Goal: Feedback & Contribution: Leave review/rating

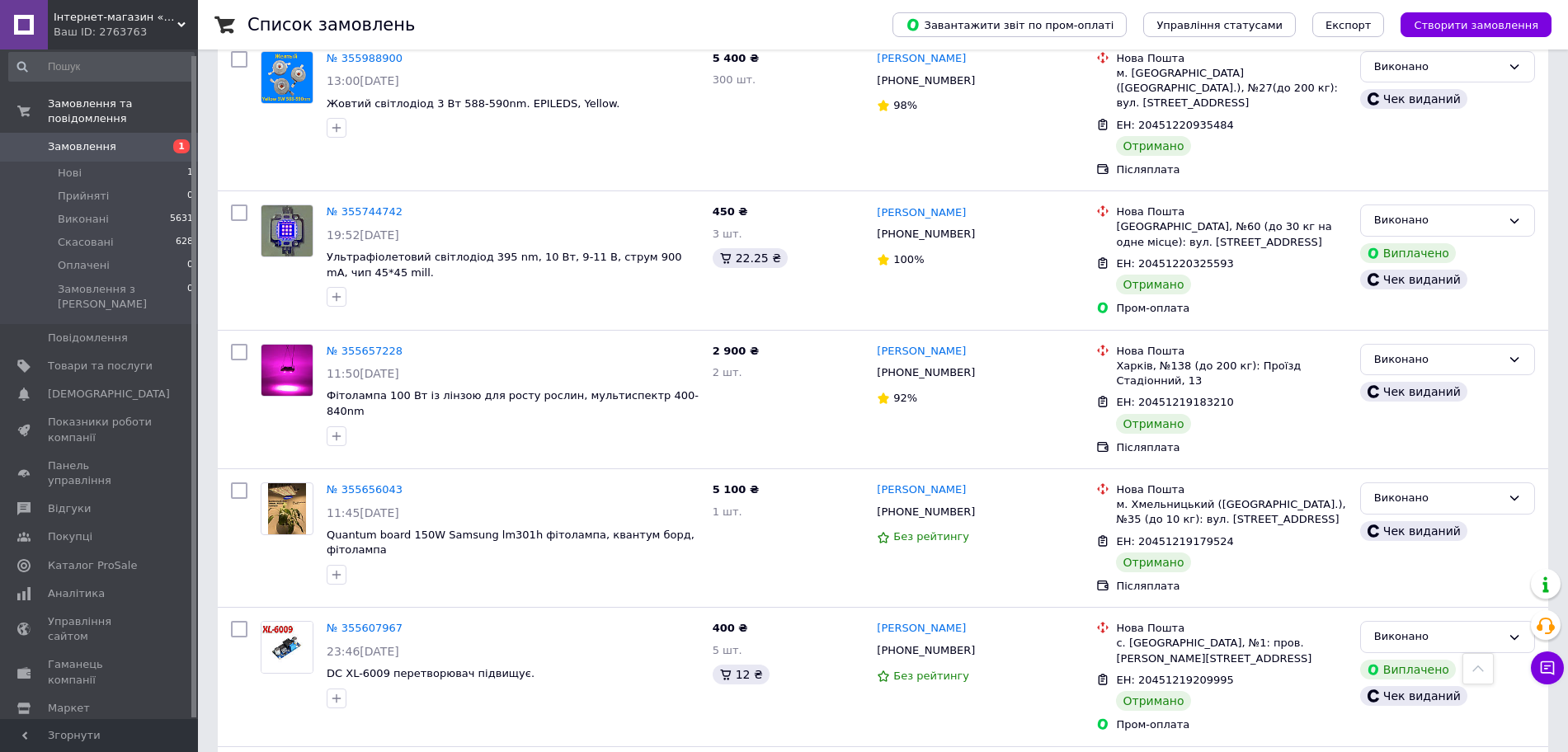
scroll to position [2209, 0]
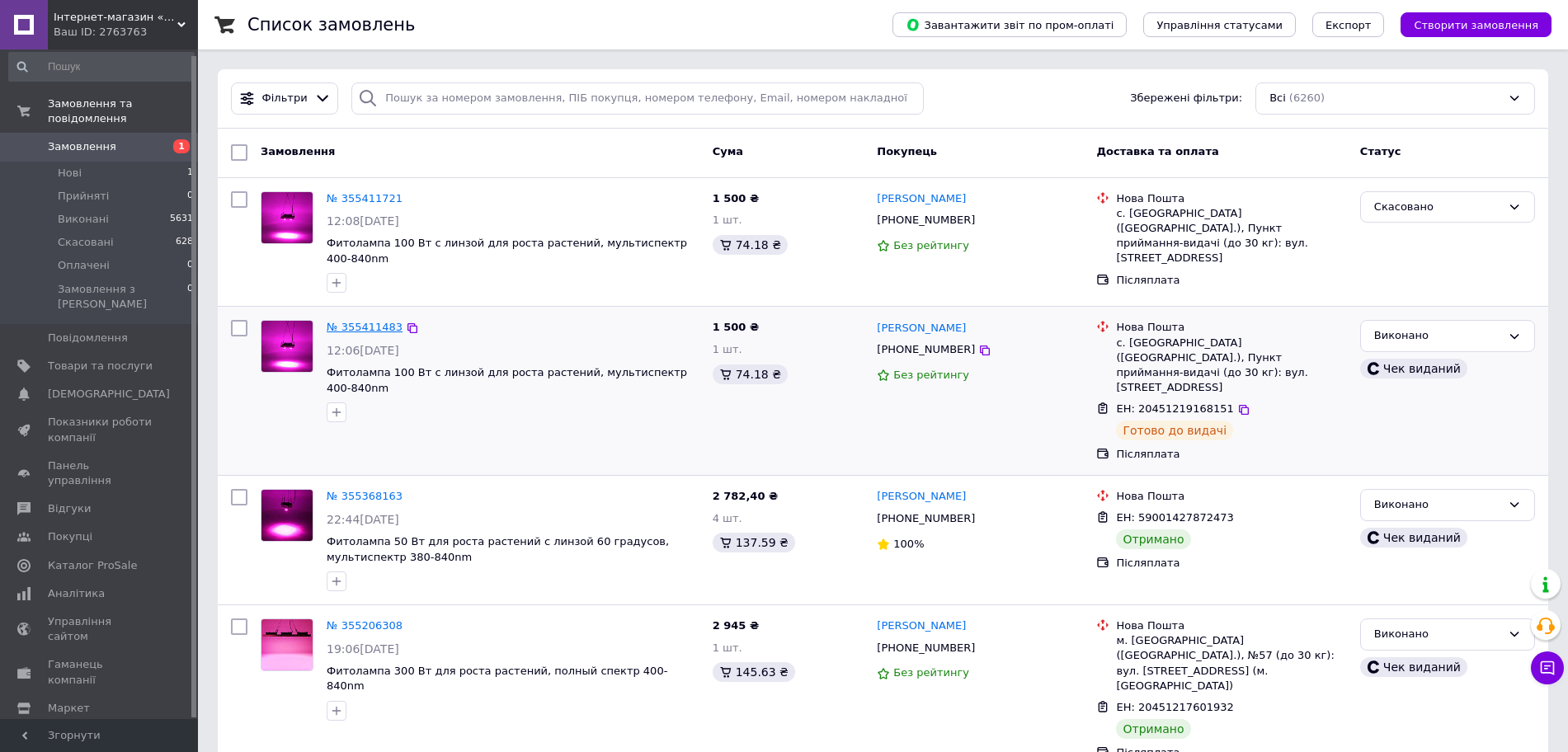
click at [375, 321] on link "№ 355411483" at bounding box center [365, 326] width 76 height 12
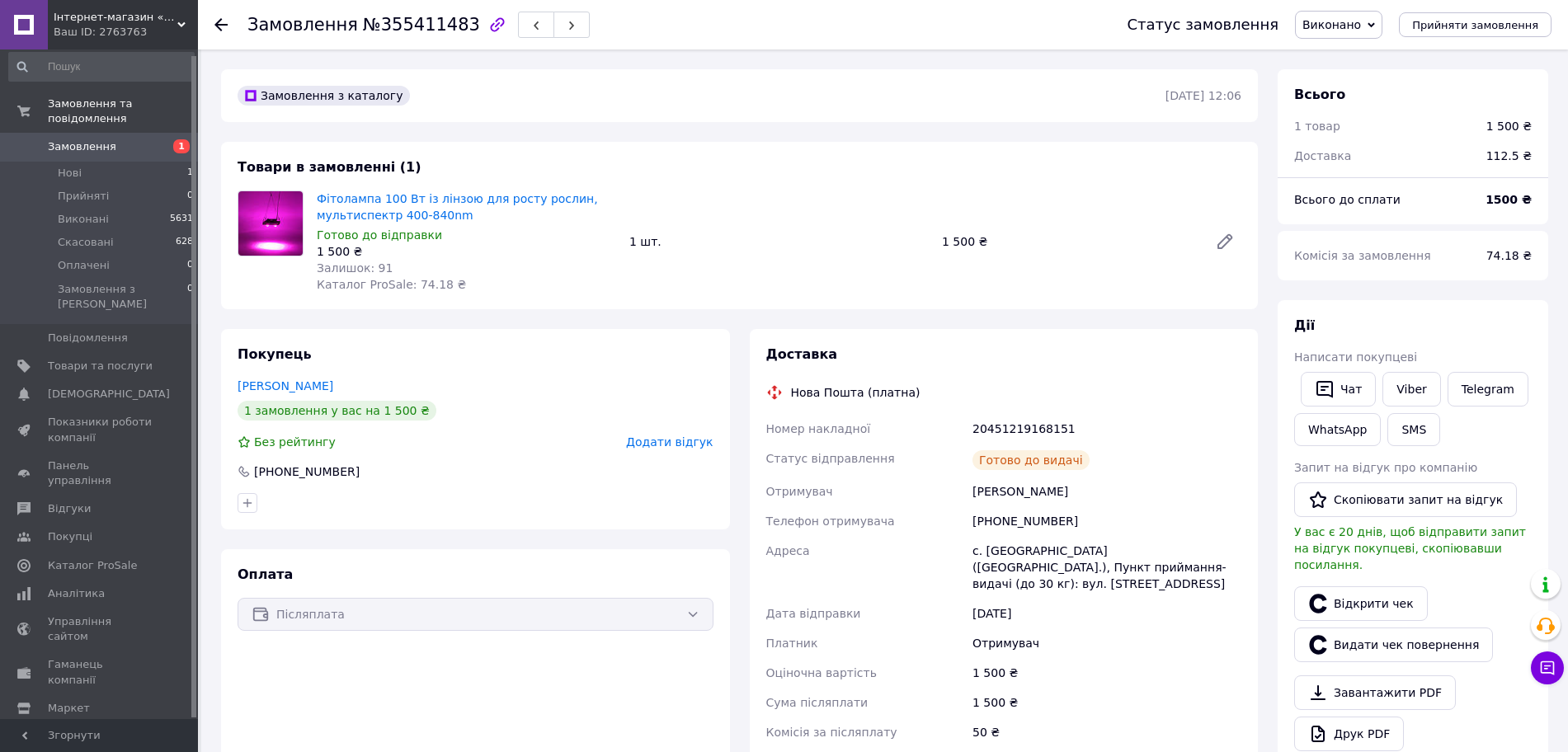
click at [661, 440] on span "Додати відгук" at bounding box center [669, 442] width 86 height 13
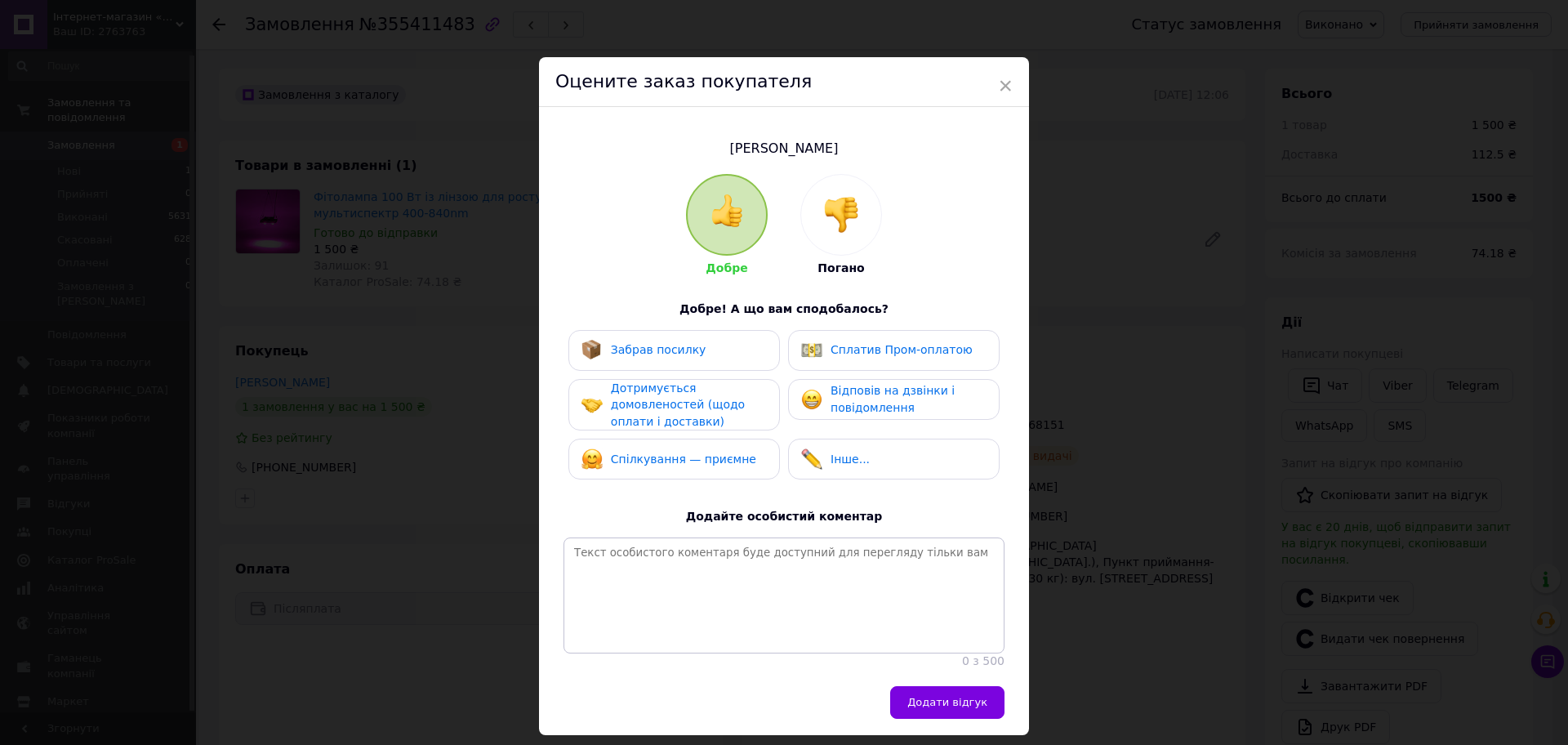
click at [832, 218] on img at bounding box center [841, 215] width 36 height 36
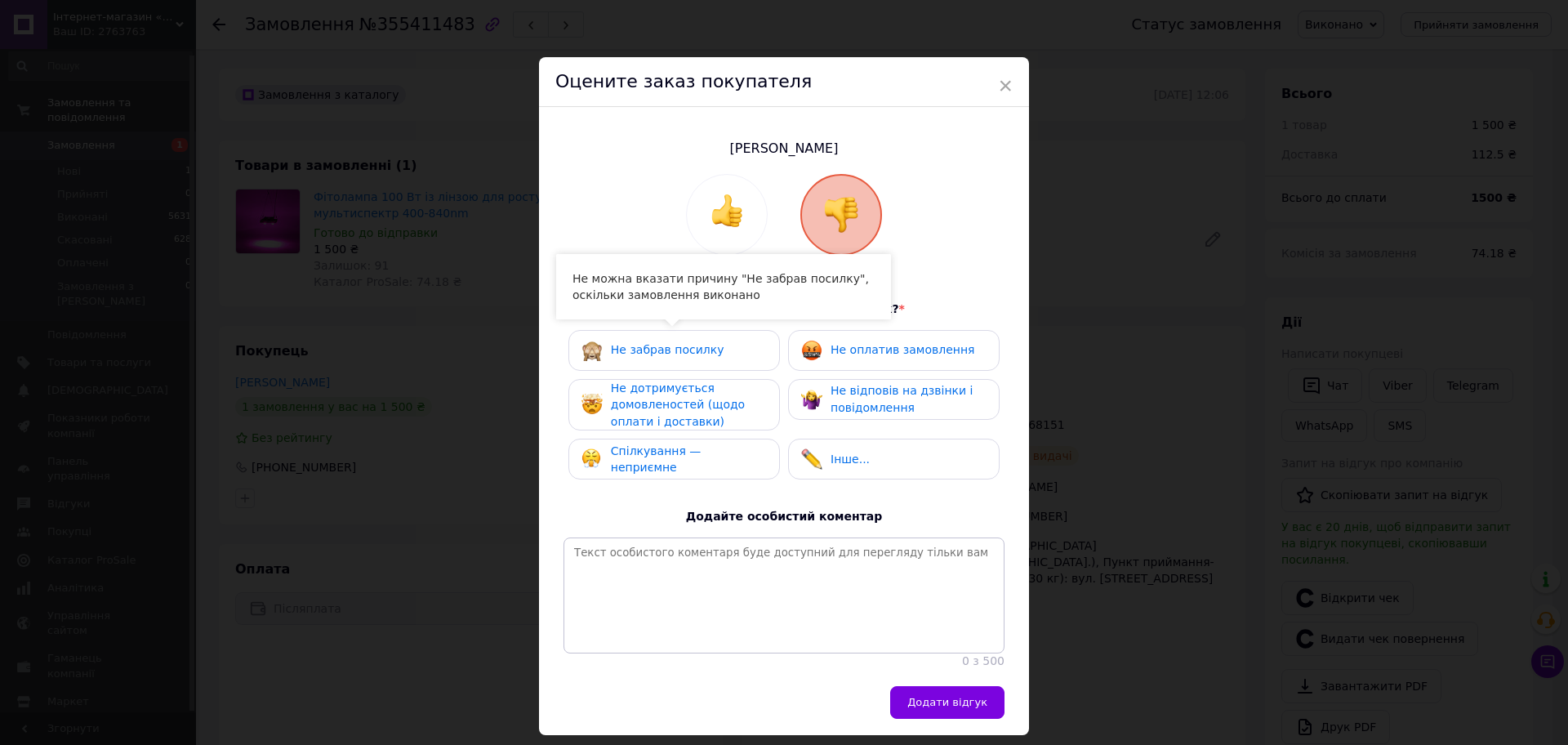
click at [685, 353] on span "Не забрав посилку" at bounding box center [667, 349] width 113 height 13
click at [895, 350] on span "Не оплатив замовлення" at bounding box center [902, 349] width 144 height 13
click at [689, 349] on span "Не забрав посилку" at bounding box center [667, 349] width 113 height 13
click at [689, 357] on div "Не забрав посилку" at bounding box center [652, 350] width 143 height 21
click at [662, 356] on span "Не забрав посилку" at bounding box center [667, 349] width 113 height 13
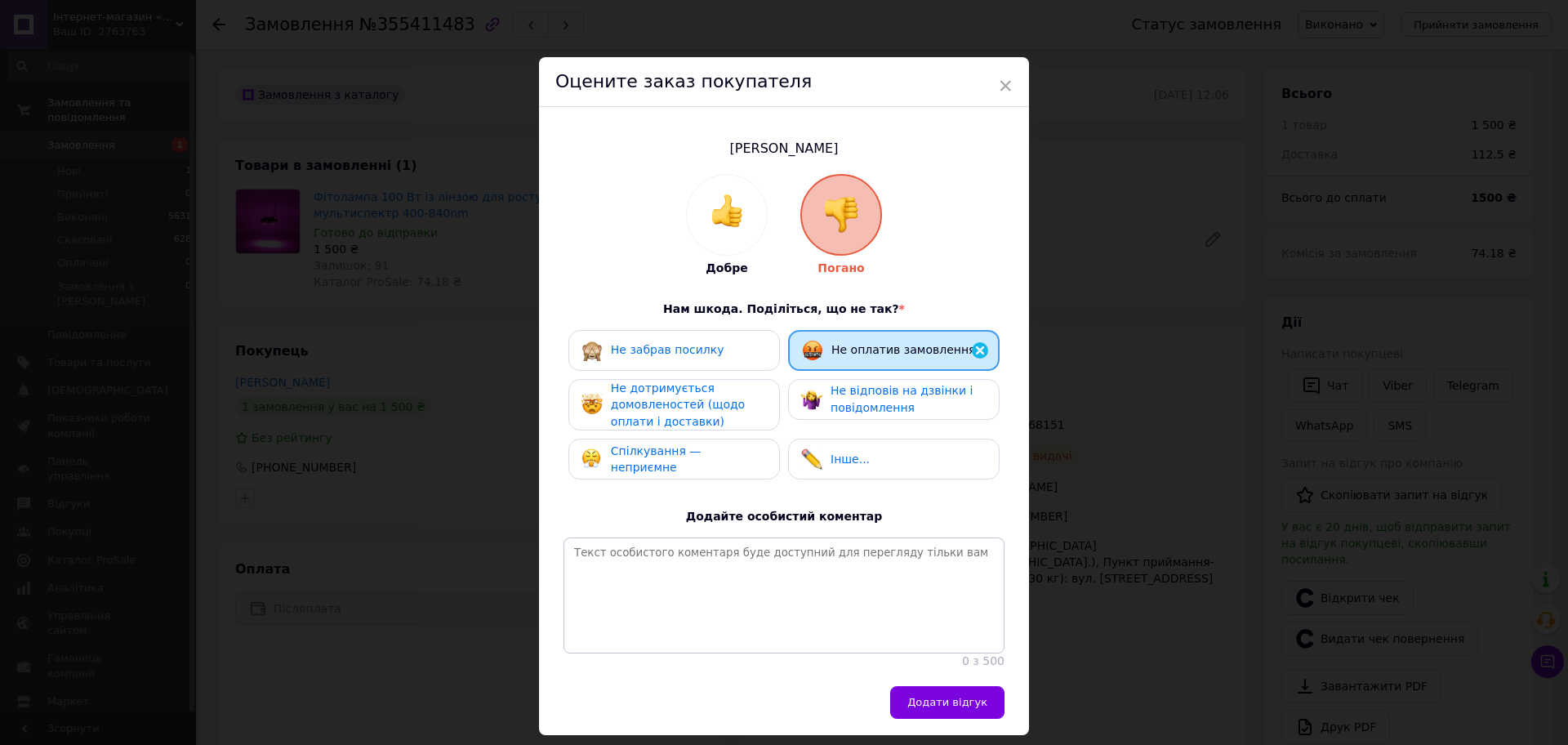
click at [981, 344] on img at bounding box center [979, 350] width 19 height 19
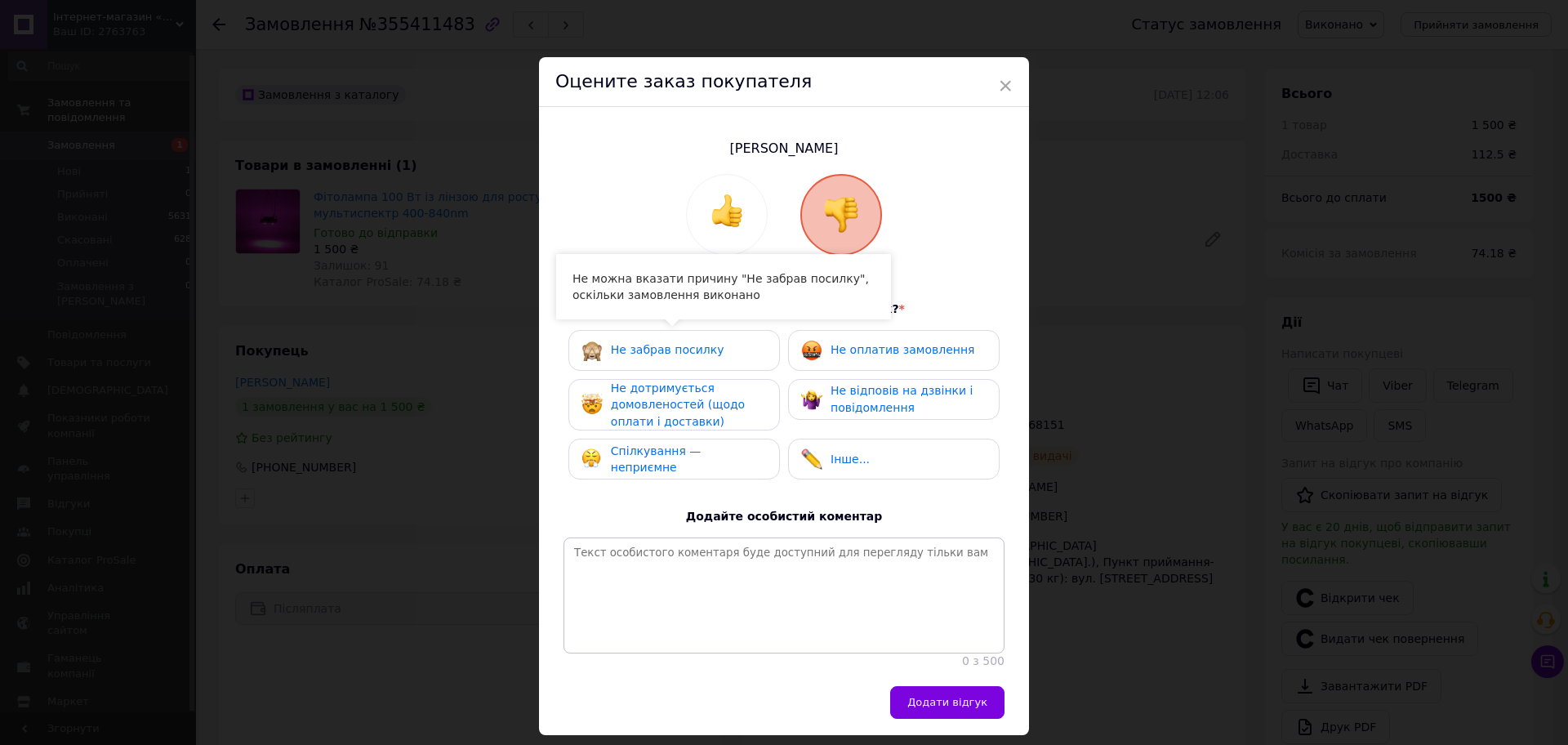
click at [665, 346] on span "Не забрав посилку" at bounding box center [667, 349] width 113 height 13
click at [700, 412] on span "Не дотримується домовленостей (щодо оплати і доставки)" at bounding box center [677, 404] width 134 height 47
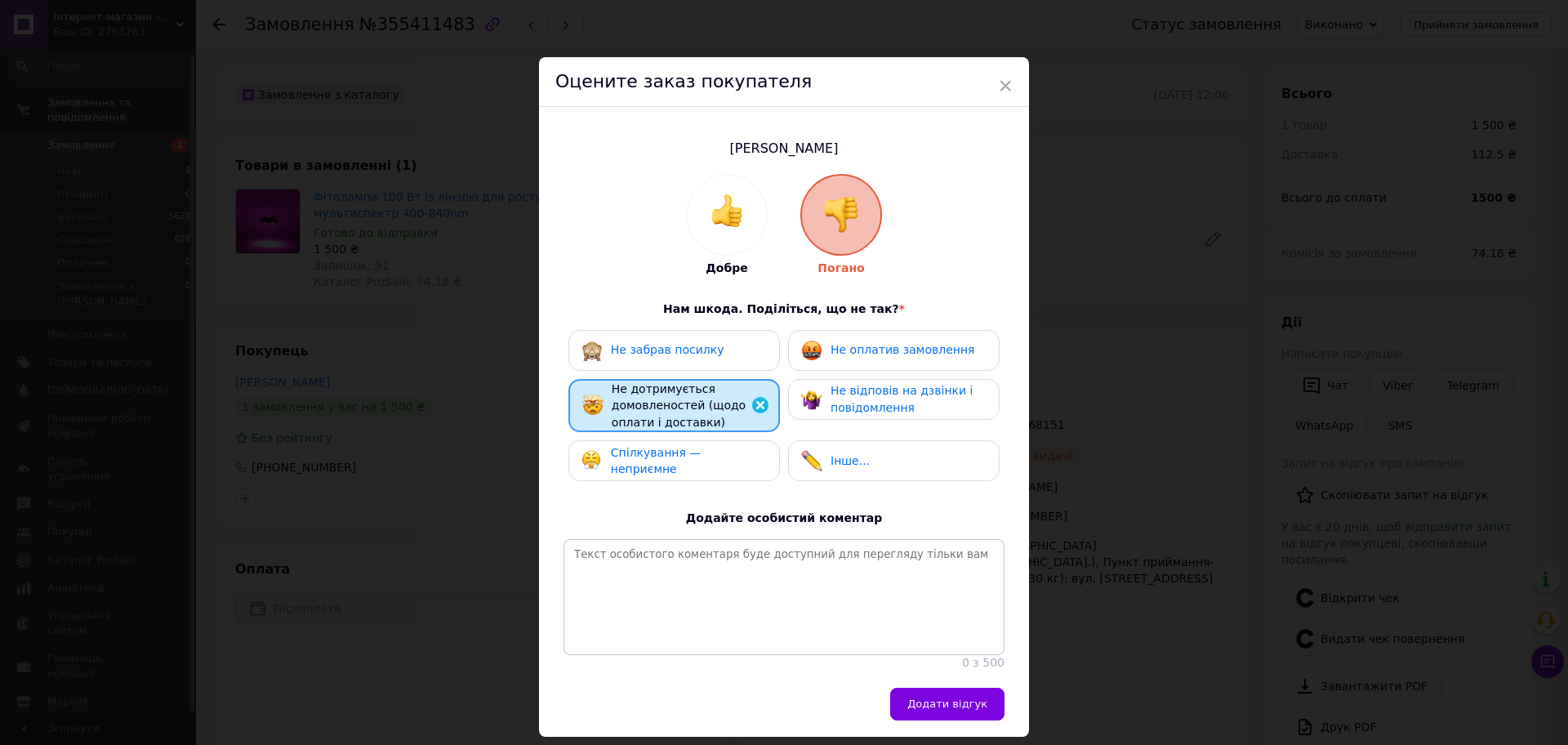
click at [883, 402] on span "Не відповів на дзвінки і повідомлення" at bounding box center [901, 399] width 142 height 30
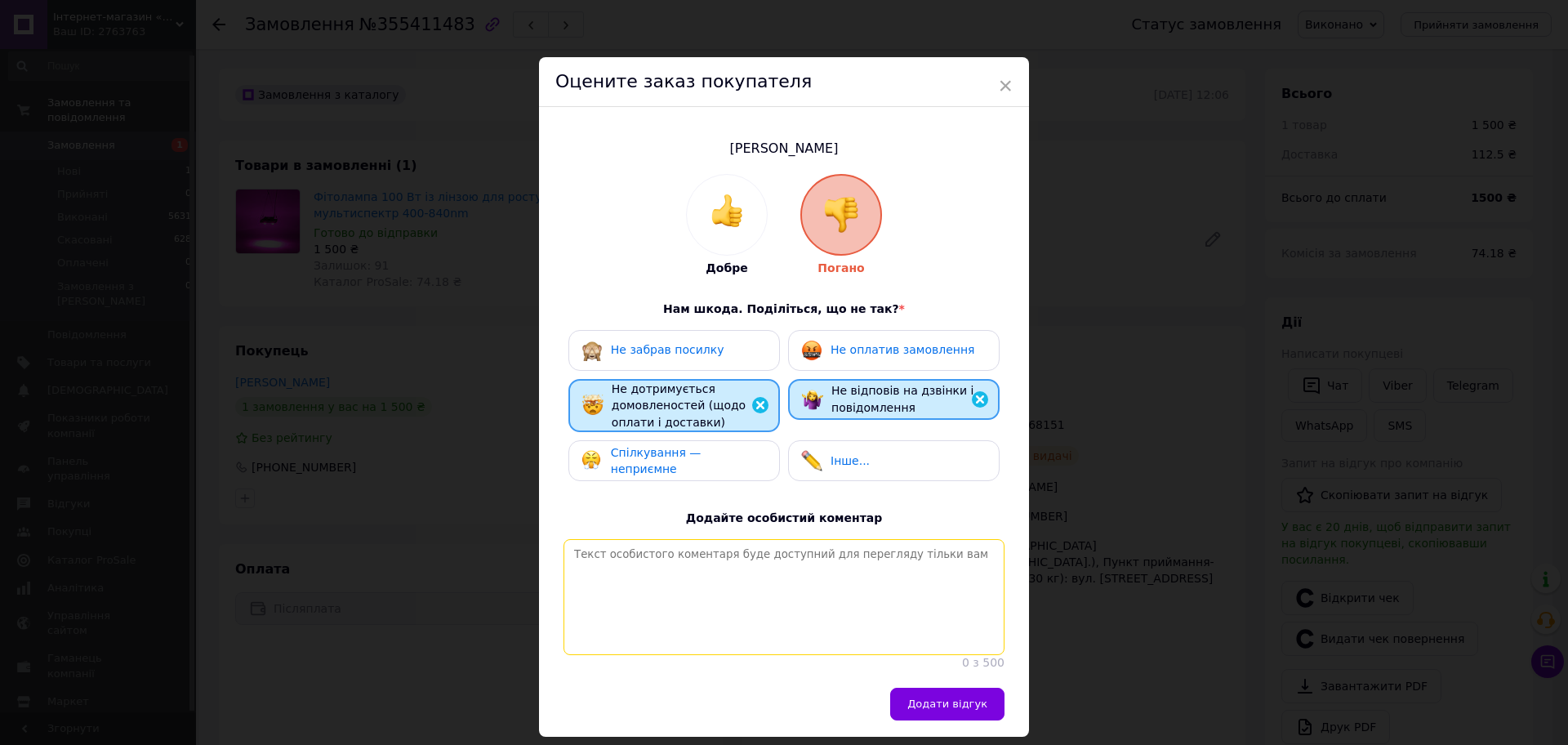
click at [640, 601] on textarea at bounding box center [784, 597] width 441 height 116
click at [614, 557] on textarea "Клієнт обіцяє забрати посилку" at bounding box center [784, 597] width 441 height 116
click at [614, 556] on textarea "Клієнт обіцяє забрати посилку" at bounding box center [784, 597] width 441 height 116
drag, startPoint x: 603, startPoint y: 555, endPoint x: 762, endPoint y: 548, distance: 159.2
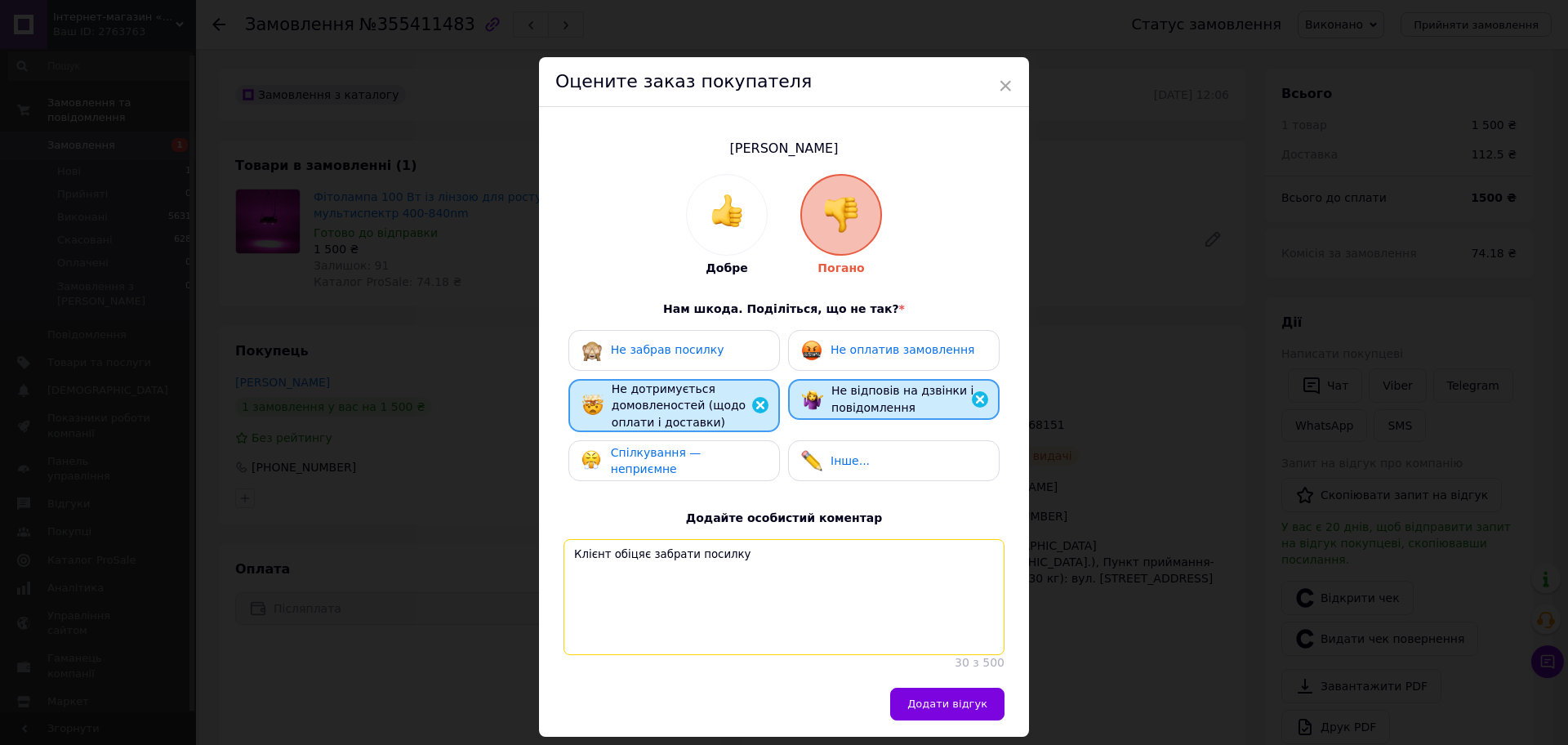
click at [762, 548] on textarea "Клієнт обіцяє забрати посилку" at bounding box center [784, 597] width 441 height 116
click at [603, 553] on textarea "Клієнтоформлює замовлення," at bounding box center [784, 597] width 441 height 116
click at [739, 553] on textarea "Клієнт оформлює замовлення," at bounding box center [784, 597] width 441 height 116
type textarea "Клієнт оформлює замовлення, уточнює всі деталі і не відмовляється без причини п…"
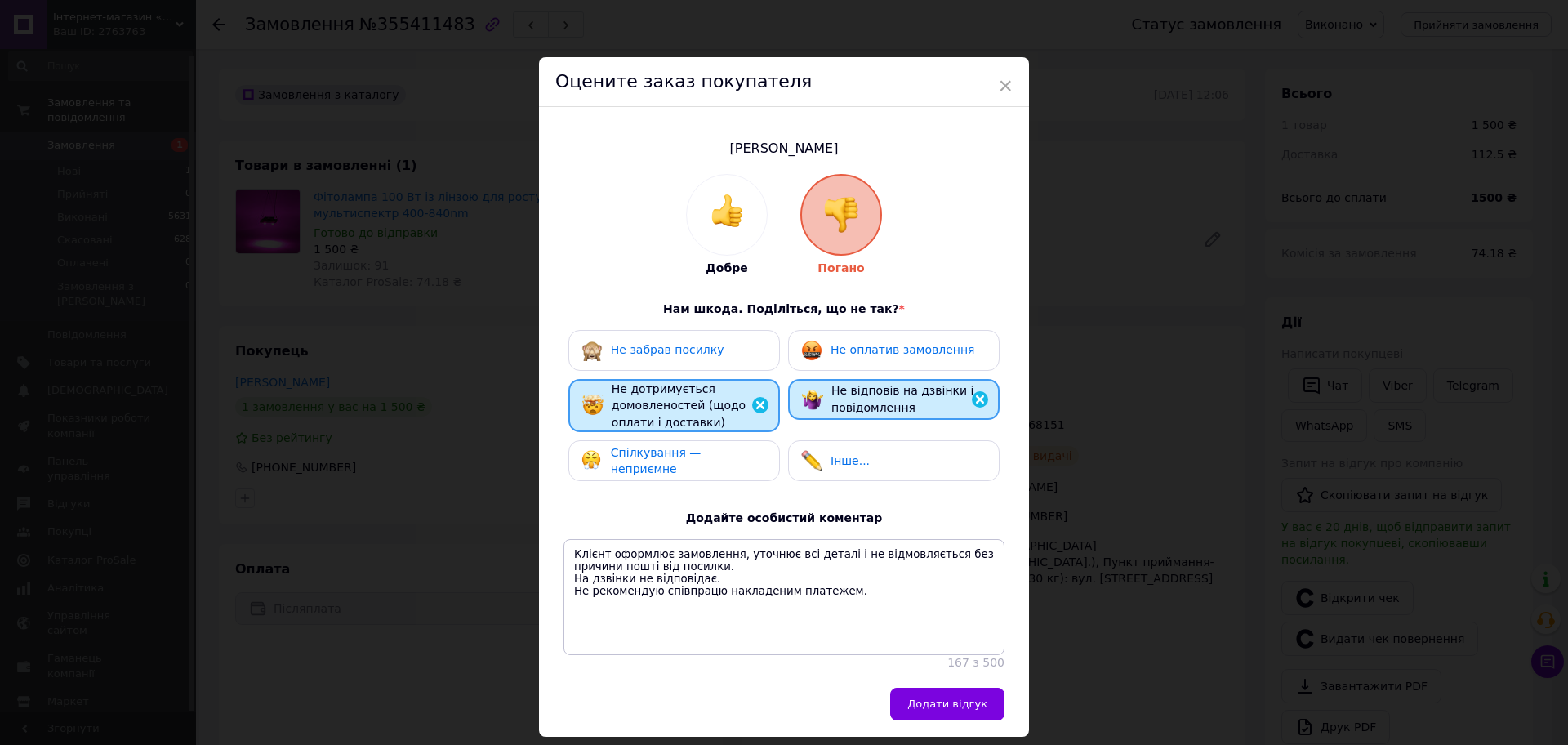
click at [878, 352] on span "Не оплатив замовлення" at bounding box center [902, 349] width 144 height 13
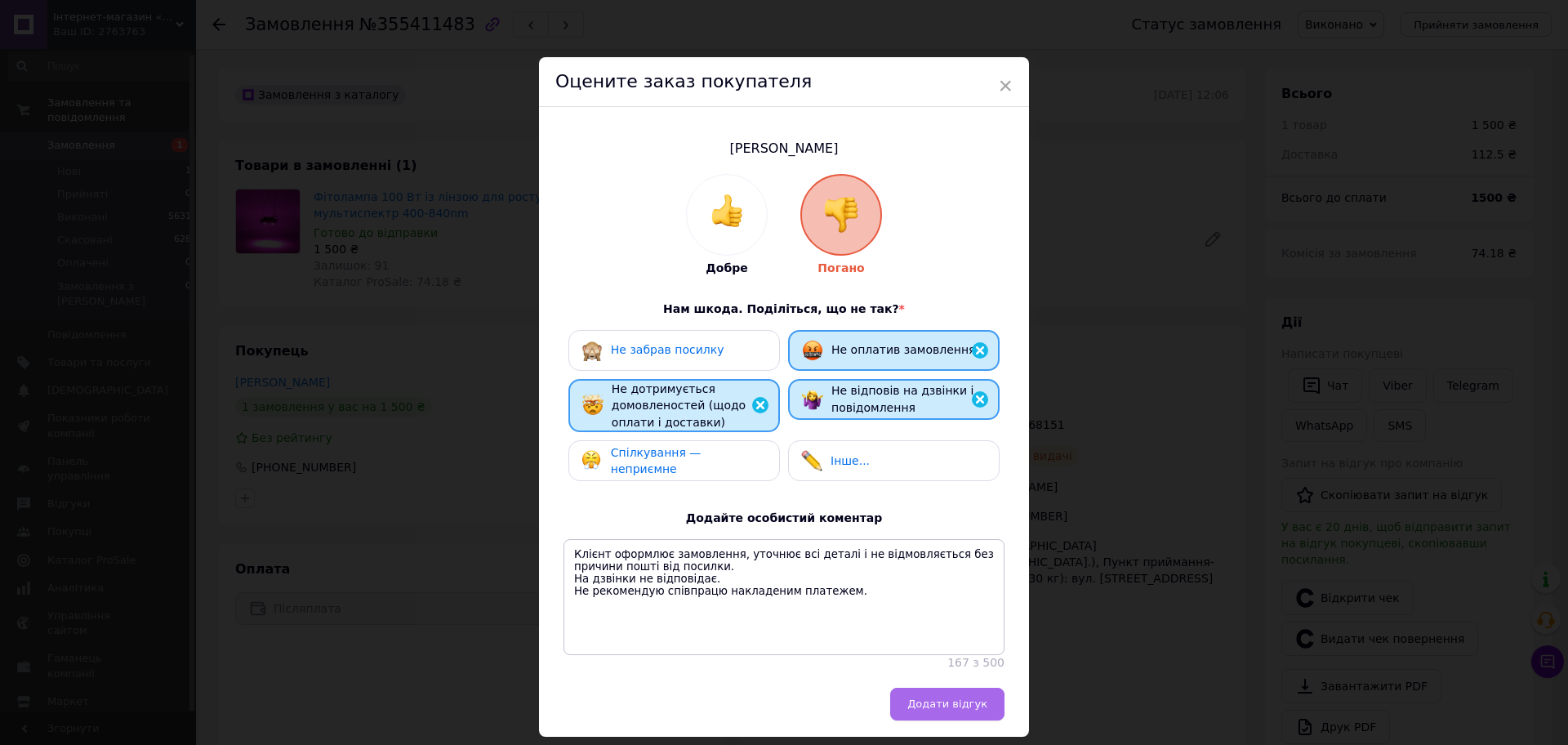
click at [930, 710] on span "Додати відгук" at bounding box center [947, 703] width 80 height 12
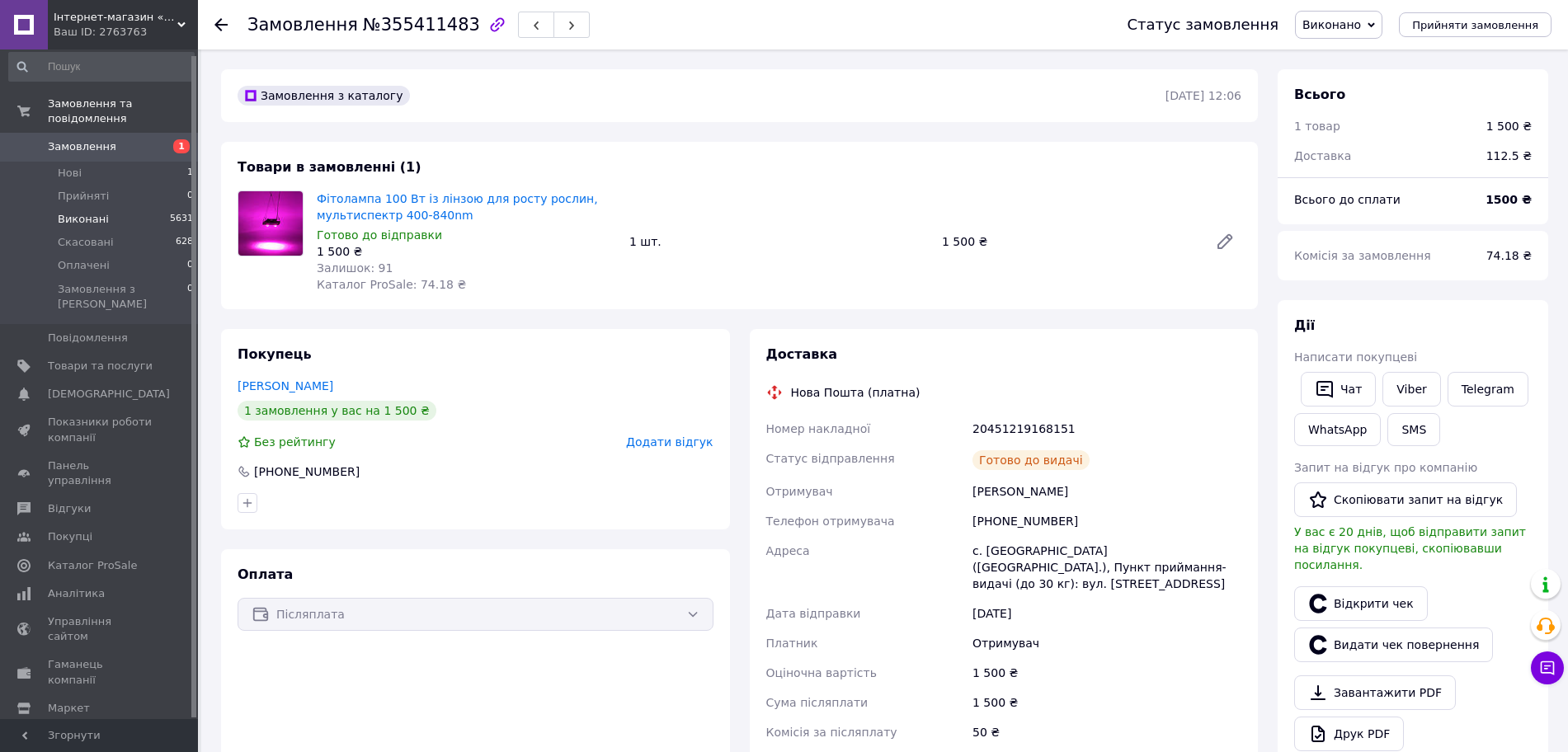
click at [110, 207] on li "Виконані 5631" at bounding box center [101, 218] width 203 height 23
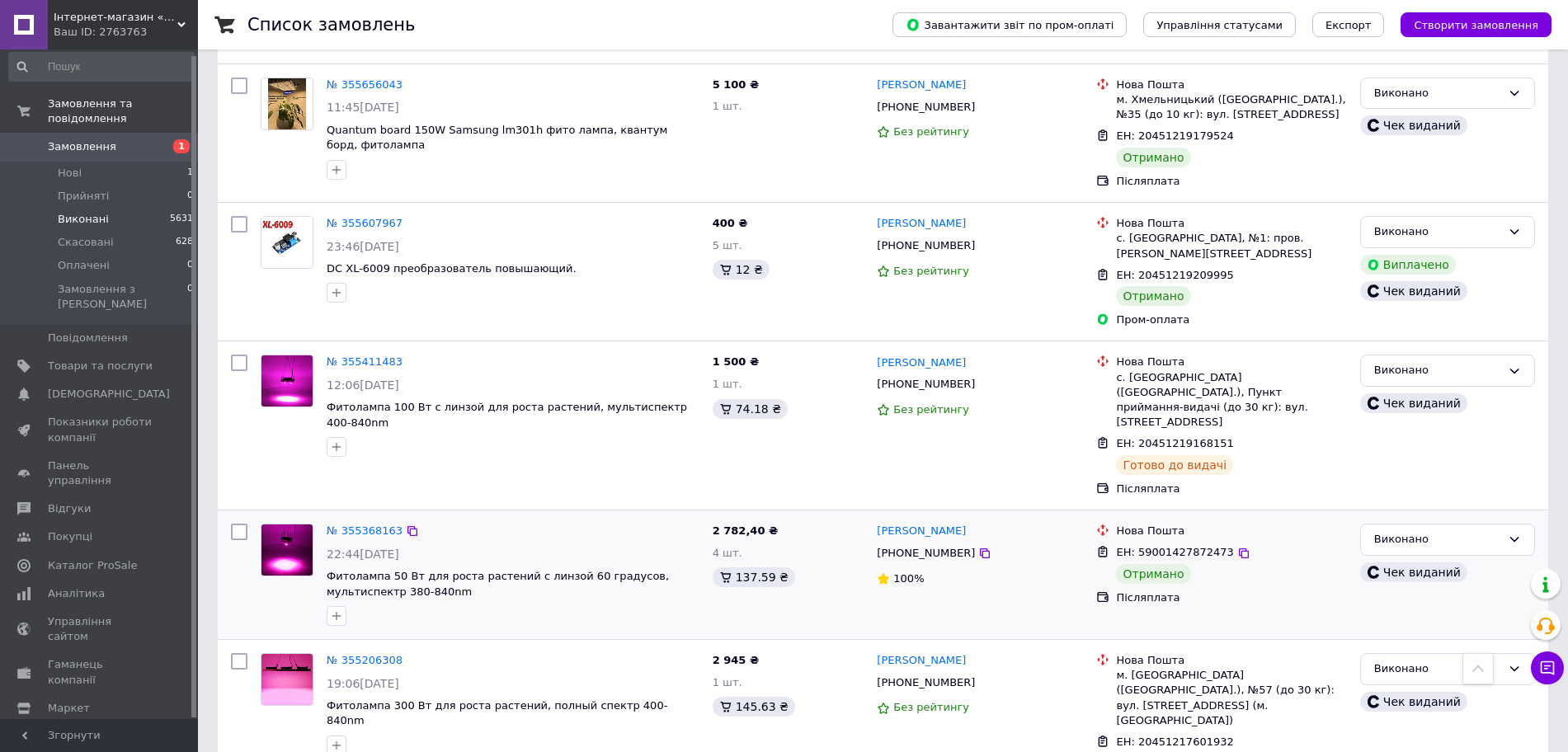
scroll to position [2306, 0]
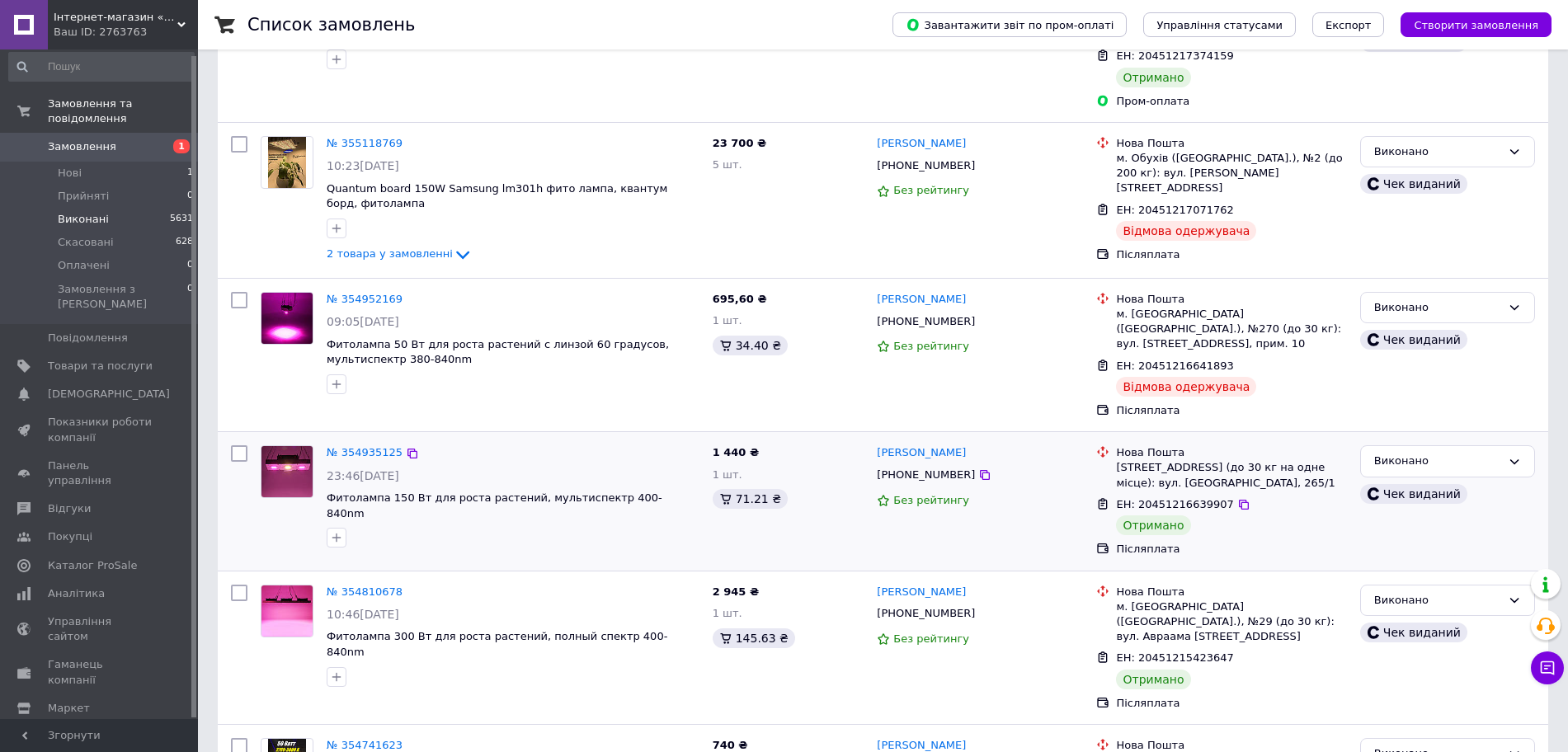
scroll to position [310, 0]
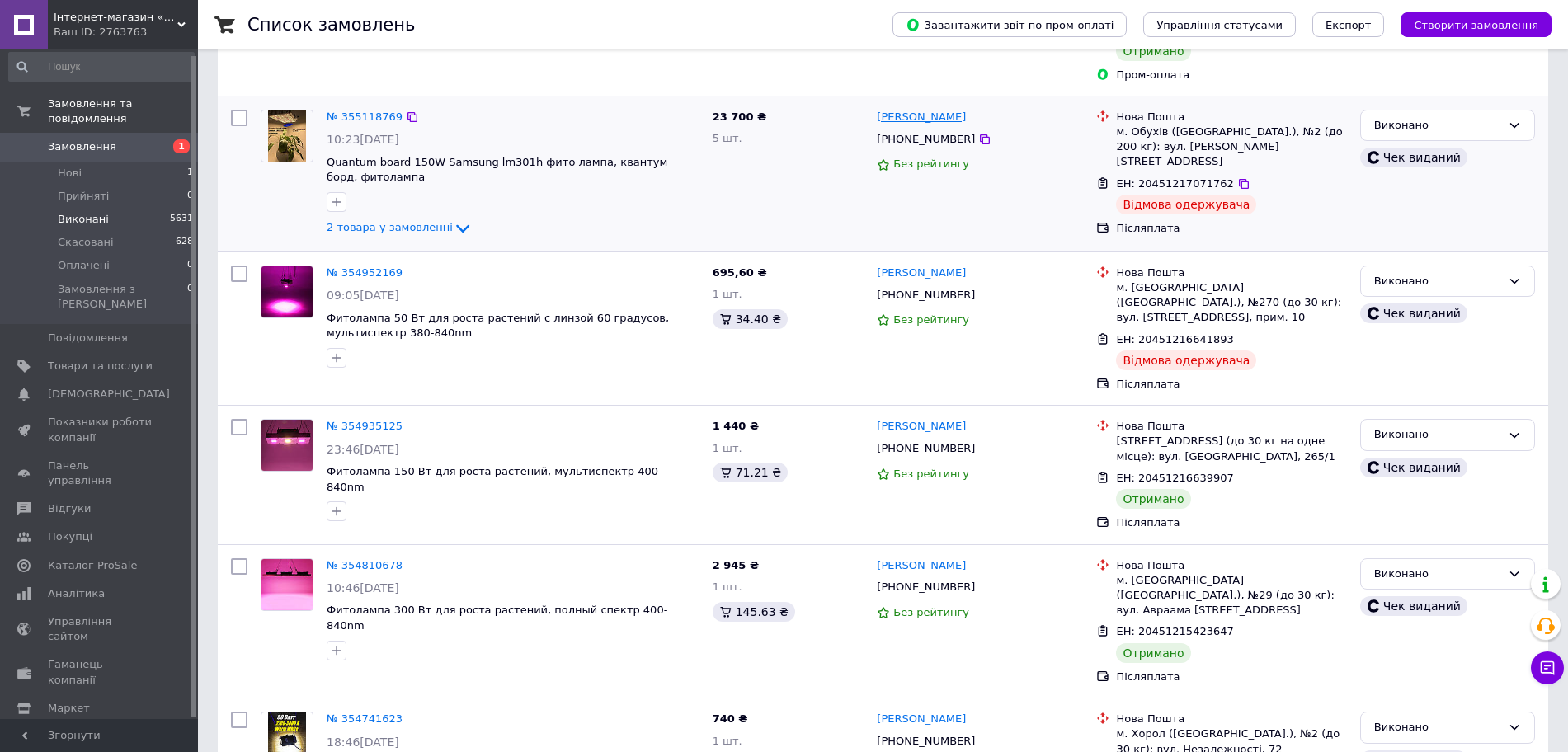
click at [920, 110] on link "[PERSON_NAME]" at bounding box center [922, 117] width 89 height 16
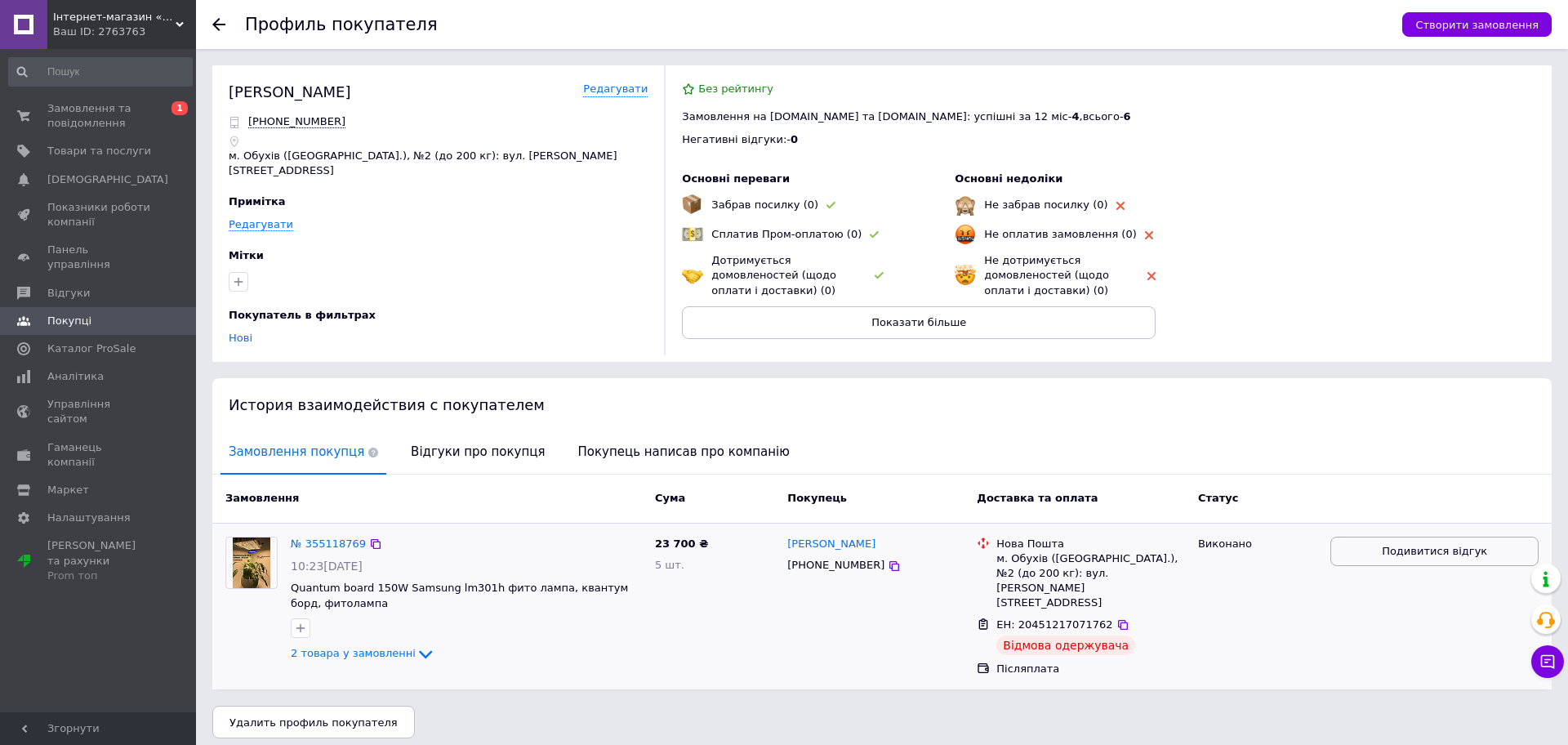
click at [1386, 551] on button "Подивитися відгук" at bounding box center [1434, 552] width 208 height 30
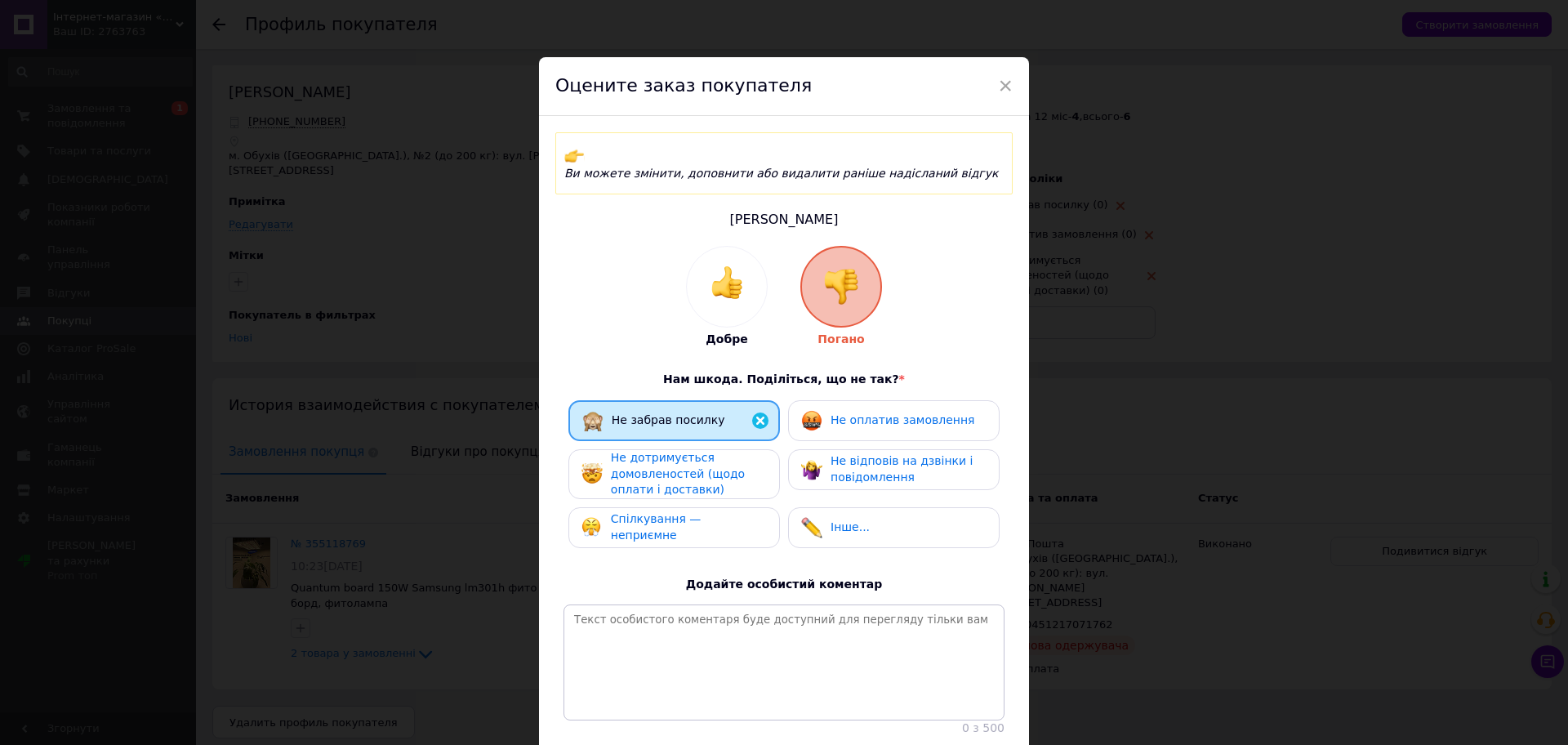
click at [876, 413] on span "Не оплатив замовлення" at bounding box center [902, 420] width 144 height 13
click at [758, 450] on div "Не дотримується домовленостей (щодо оплати і доставки)" at bounding box center [688, 474] width 155 height 48
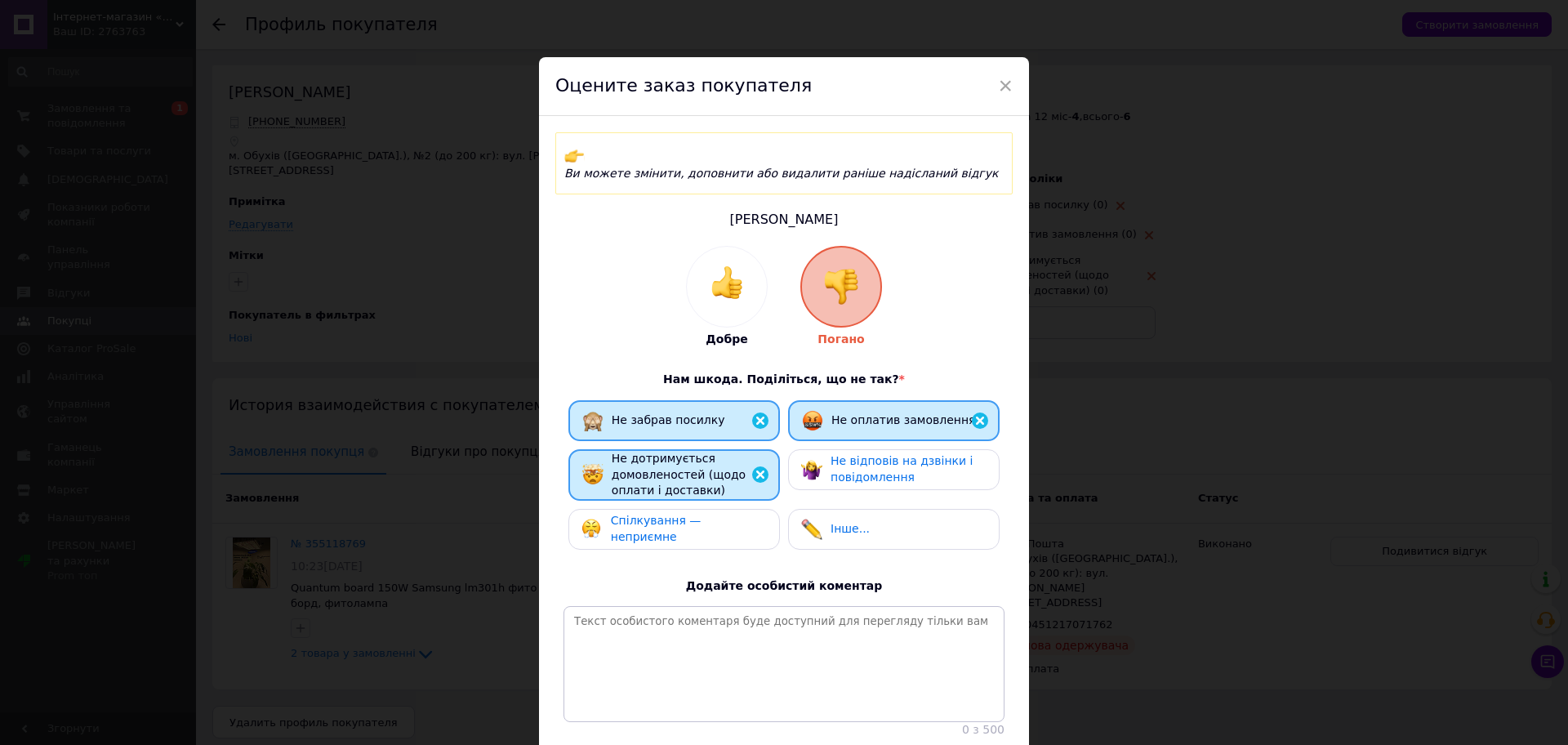
click at [849, 458] on span "Не відповів на дзвінки і повідомлення" at bounding box center [901, 469] width 142 height 29
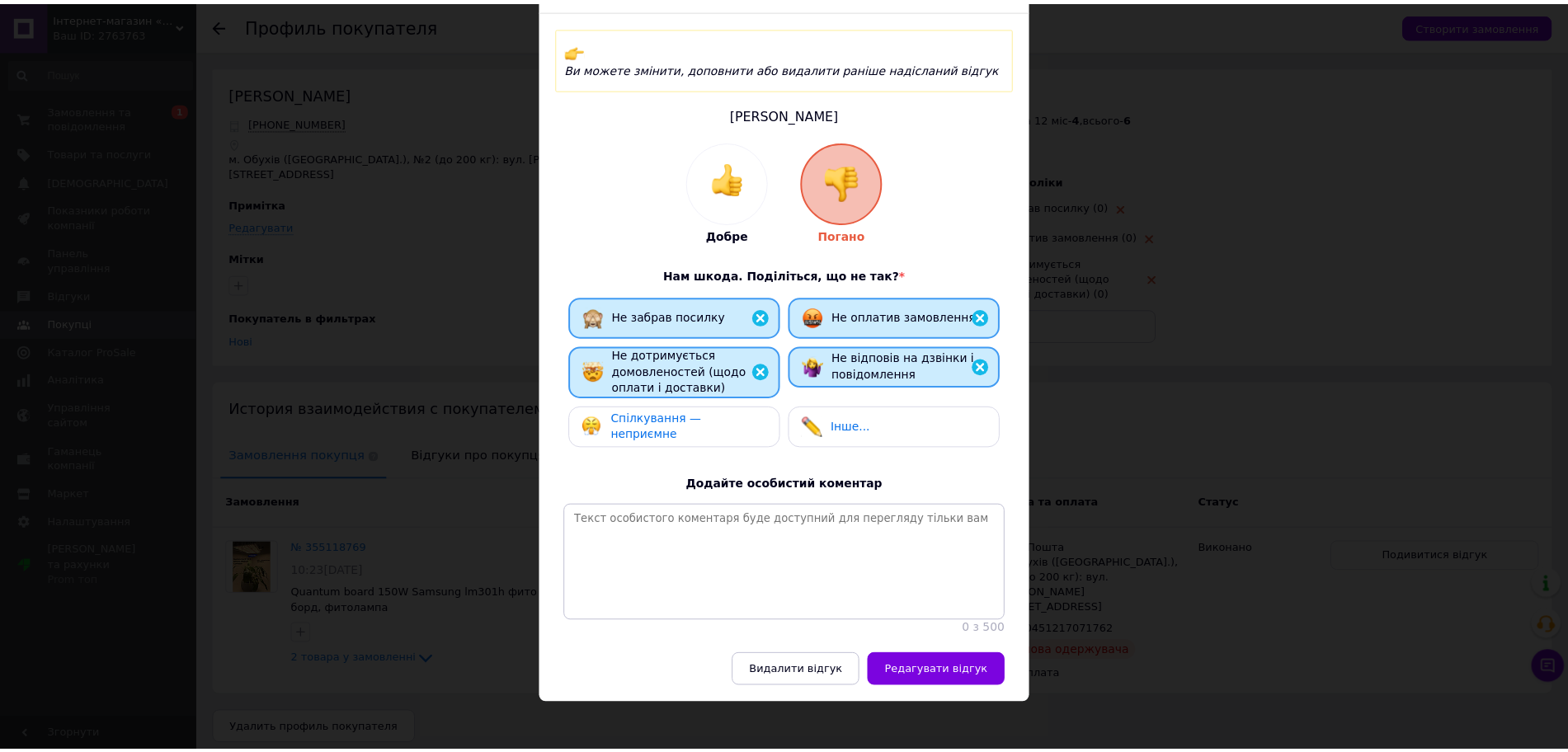
scroll to position [113, 0]
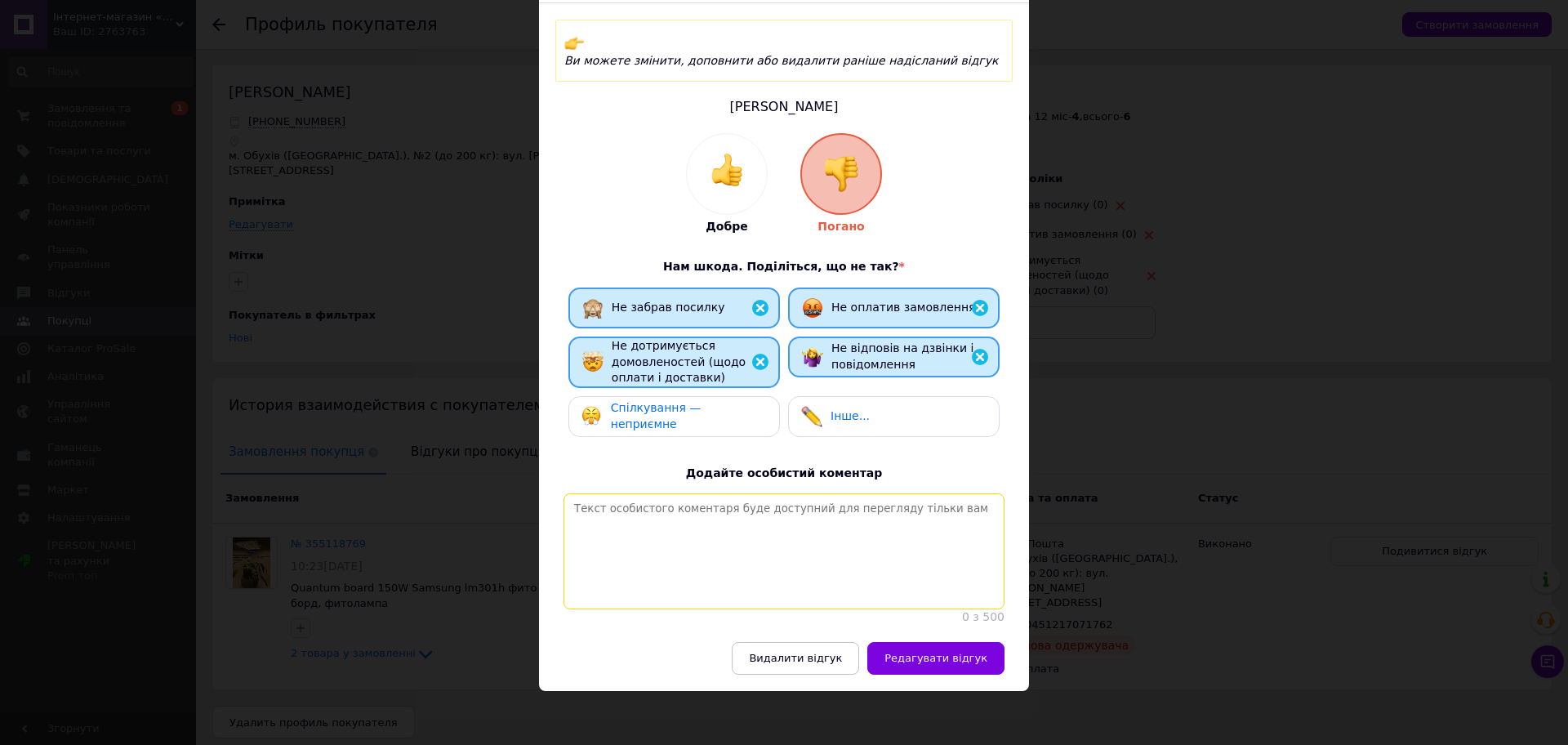
click at [748, 566] on textarea at bounding box center [784, 552] width 441 height 116
click at [588, 508] on textarea "Обіцяє забрати посилку але не забирає. Потім не відповідає ні на повідомлення, …" at bounding box center [784, 552] width 441 height 116
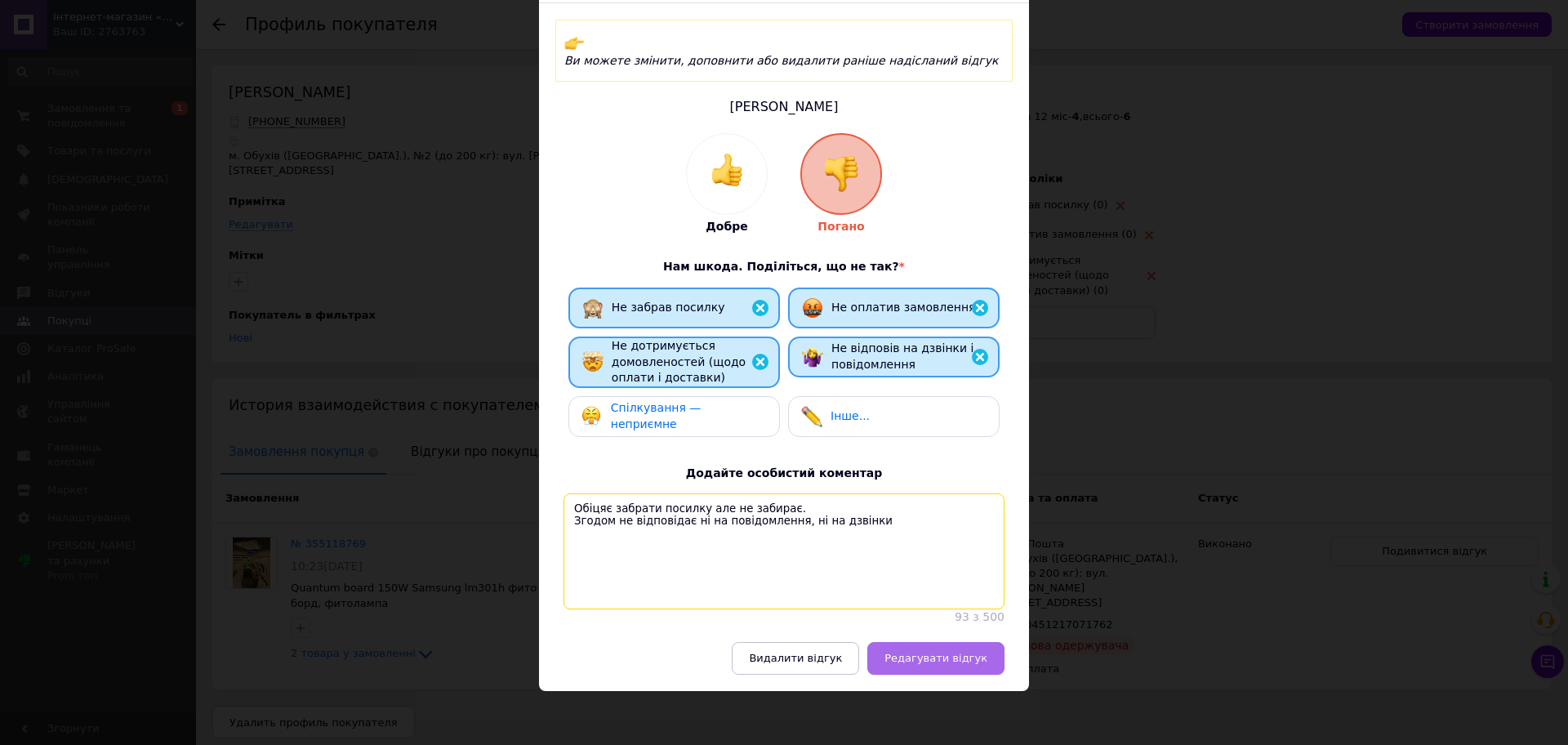
type textarea "Обіцяє забрати посилку але не забирає. Згодом не відповідає ні на повідомлення,…"
click at [949, 656] on span "Редагувати відгук" at bounding box center [935, 658] width 103 height 12
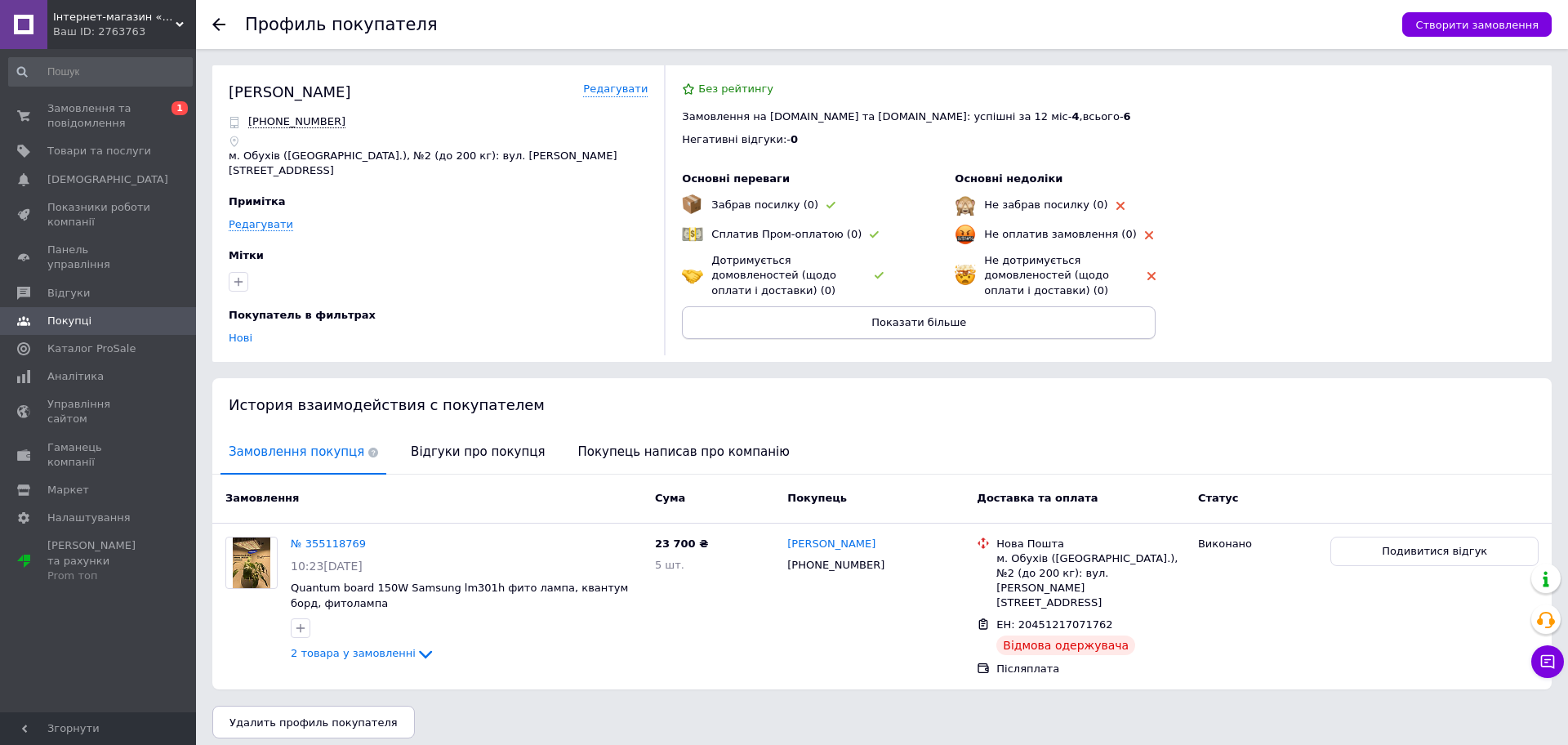
click at [910, 335] on button "Показати більше" at bounding box center [918, 322] width 473 height 32
